Goal: Task Accomplishment & Management: Manage account settings

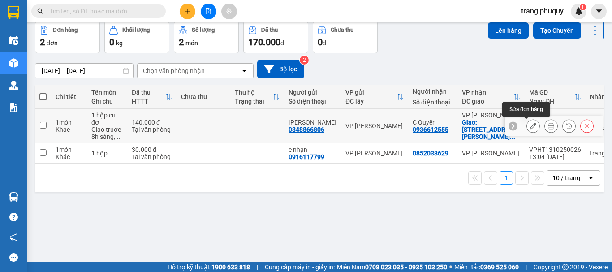
click at [530, 126] on icon at bounding box center [533, 126] width 6 height 6
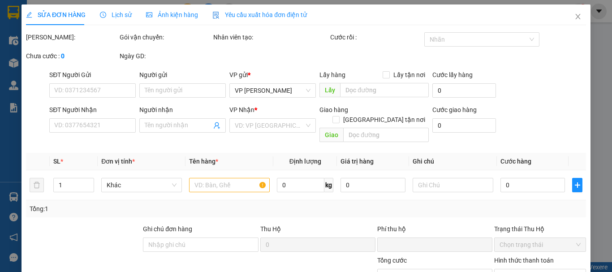
type input "0848866806"
type input "Linh Chi"
type input "0936612555"
type input "C Quyên"
checkbox input "true"
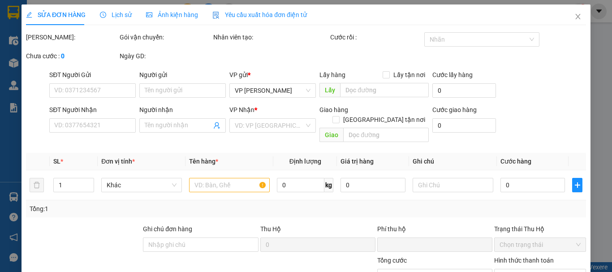
type input "198 Trần Quang Khải, Hoàn Kiếm, Hà Nội"
type input "Giao truớc 8h sáng, đã thu ship"
type input "0"
type input "140.000"
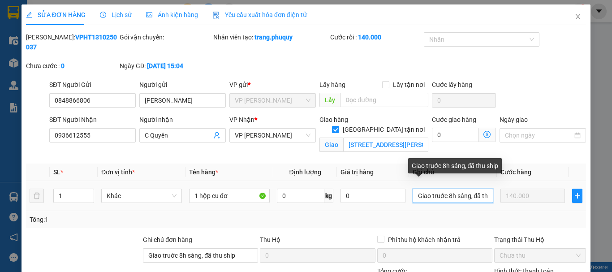
click at [464, 189] on input "Giao truớc 8h sáng, đã thu ship" at bounding box center [452, 196] width 81 height 14
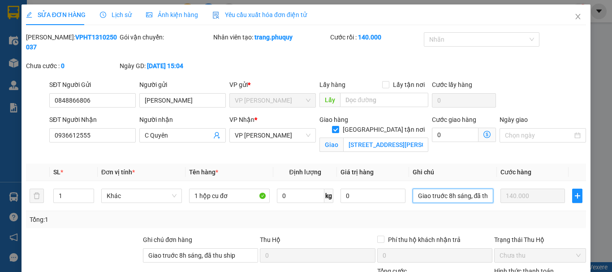
scroll to position [0, 17]
click at [574, 16] on icon "close" at bounding box center [577, 16] width 7 height 7
